Goal: Transaction & Acquisition: Download file/media

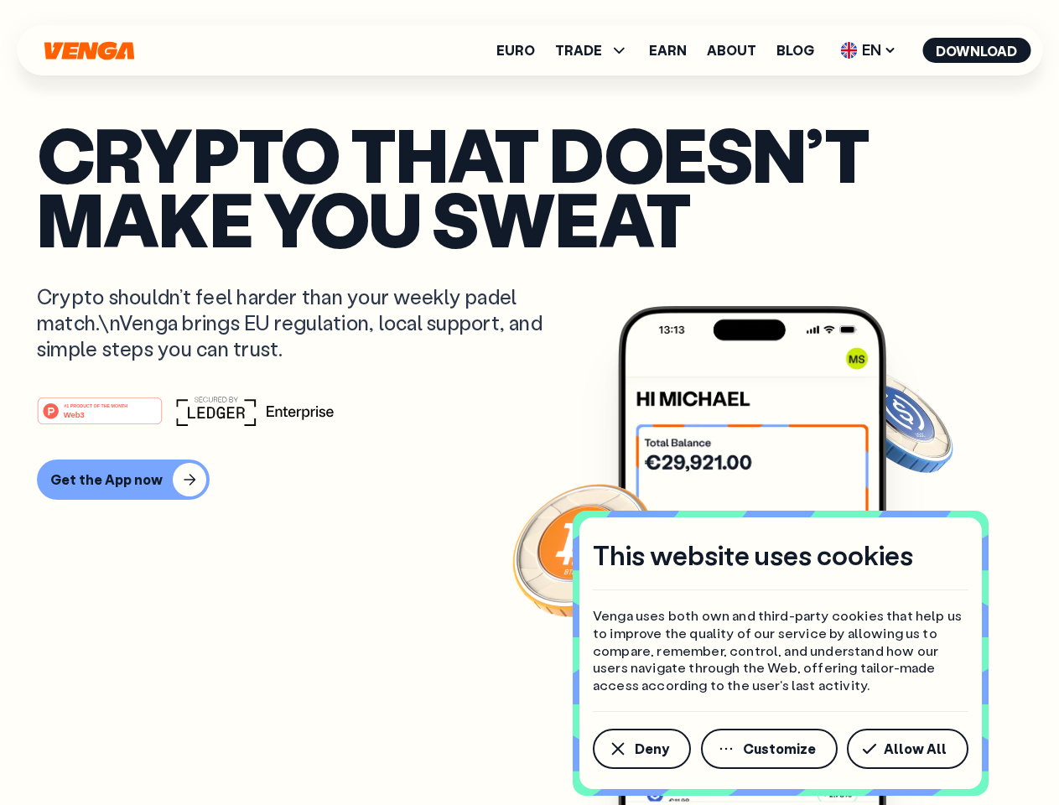
click at [529, 403] on div "#1 PRODUCT OF THE MONTH Web3" at bounding box center [529, 411] width 985 height 30
click at [641, 749] on span "Deny" at bounding box center [652, 748] width 34 height 13
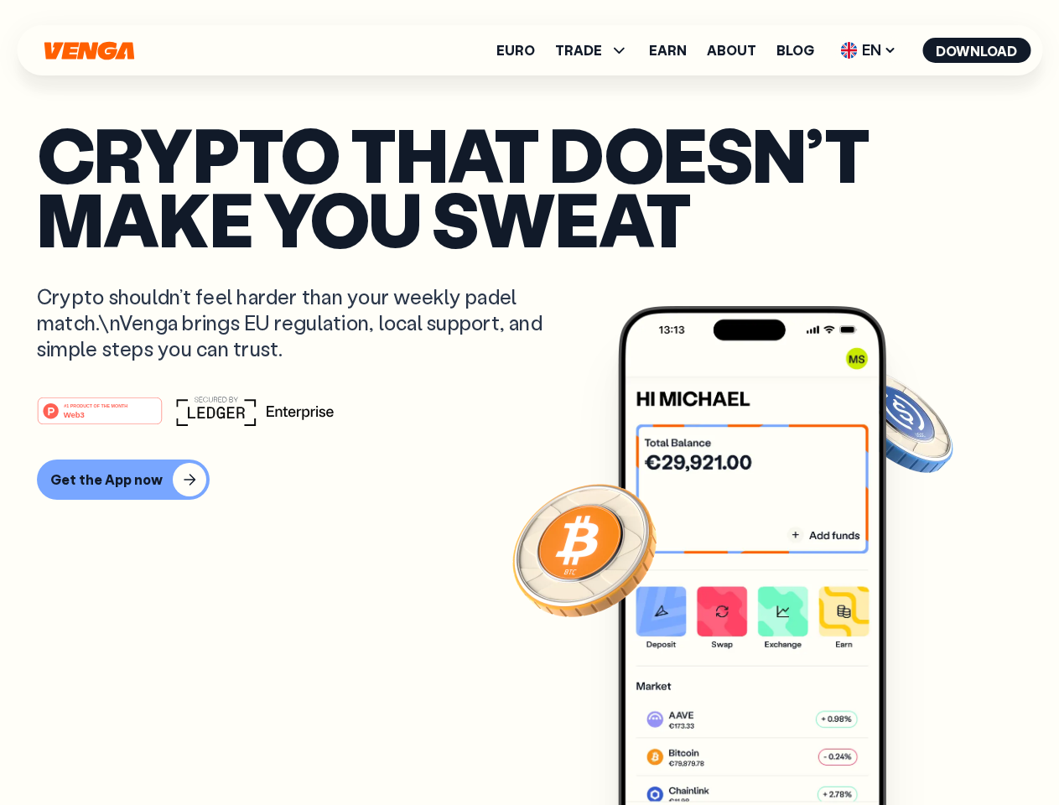
click at [771, 749] on img at bounding box center [752, 587] width 268 height 562
click at [911, 749] on article "Crypto that doesn’t make you sweat Crypto shouldn’t feel harder than your weekl…" at bounding box center [529, 436] width 985 height 629
click at [597, 50] on span "TRADE" at bounding box center [578, 50] width 47 height 13
click at [869, 50] on span "EN" at bounding box center [868, 50] width 68 height 27
click at [977, 50] on button "Download" at bounding box center [977, 50] width 108 height 25
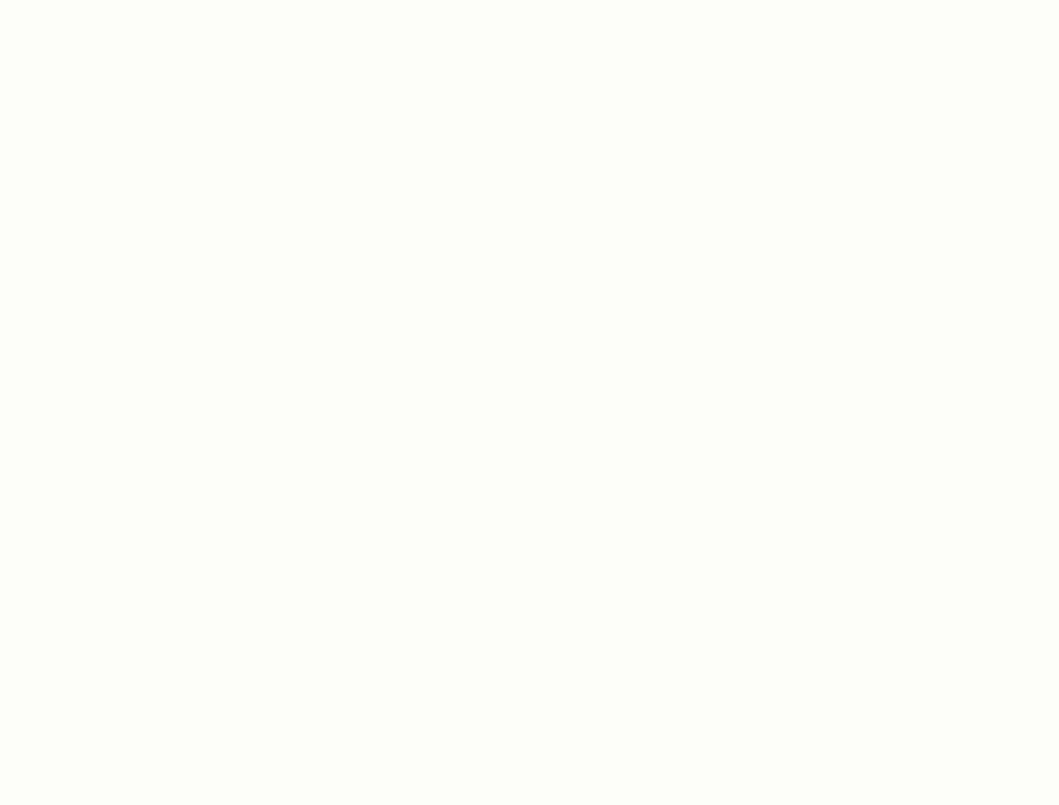
click at [121, 0] on html "This website uses cookies Venga uses both own and third-party cookies that help…" at bounding box center [529, 0] width 1059 height 0
click at [102, 0] on html "This website uses cookies Venga uses both own and third-party cookies that help…" at bounding box center [529, 0] width 1059 height 0
